Goal: Check status: Check status

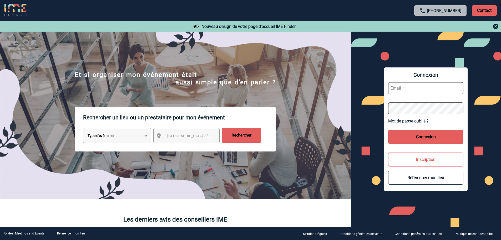
type input "asdelion@ime-groupe.com"
click at [419, 139] on button "Connexion" at bounding box center [425, 137] width 75 height 14
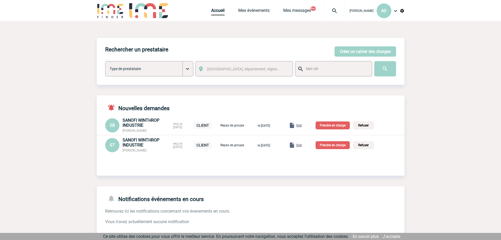
click at [330, 8] on img at bounding box center [334, 11] width 19 height 6
type input "2000419362"
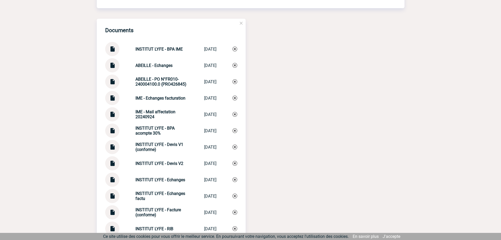
scroll to position [605, 0]
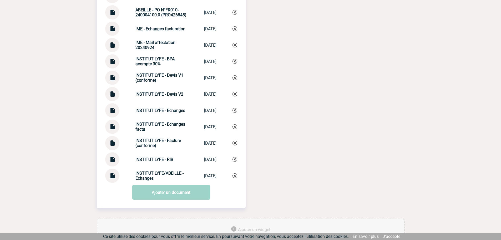
click at [116, 111] on div at bounding box center [112, 110] width 14 height 14
click at [115, 111] on img at bounding box center [112, 108] width 7 height 10
